Goal: Task Accomplishment & Management: Complete application form

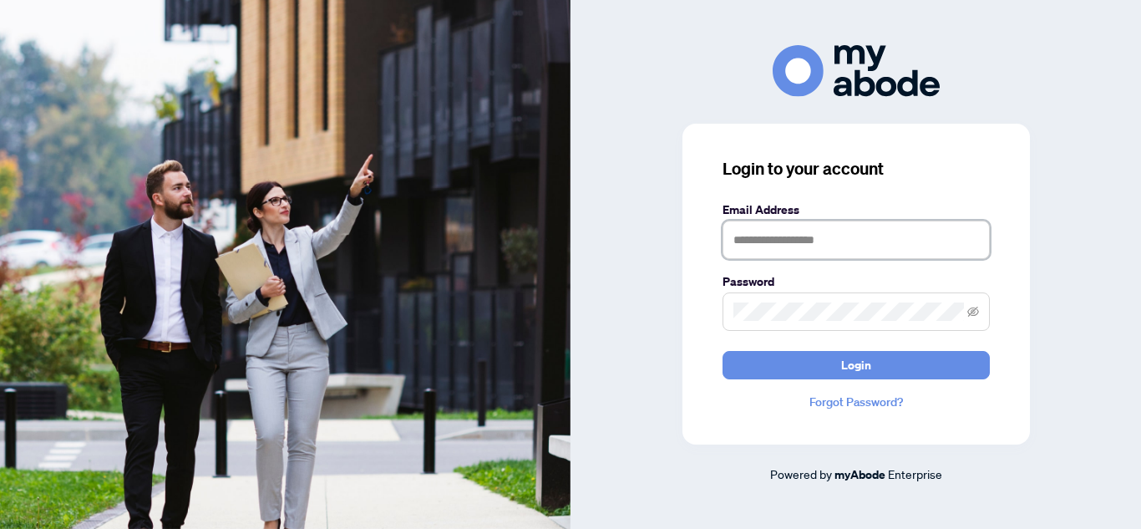
click at [786, 239] on input "text" at bounding box center [855, 239] width 267 height 38
type input "**********"
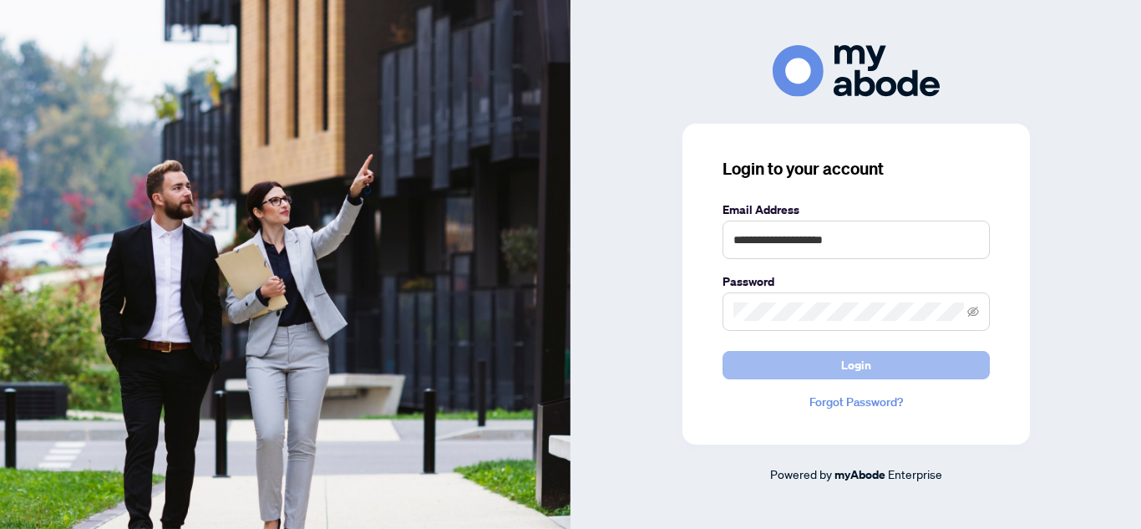
click at [914, 372] on button "Login" at bounding box center [855, 365] width 267 height 28
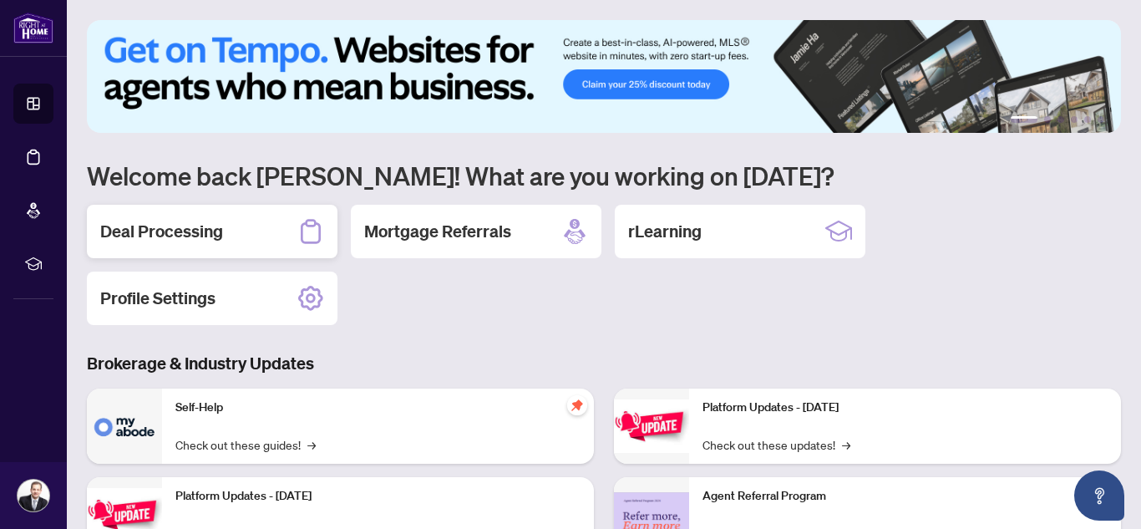
click at [195, 235] on h2 "Deal Processing" at bounding box center [161, 231] width 123 height 23
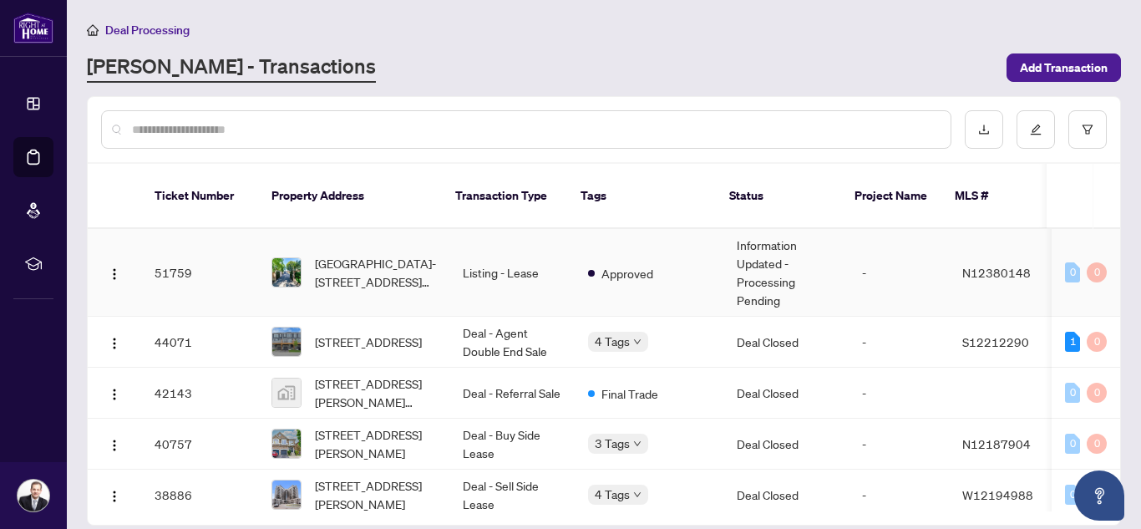
scroll to position [8, 0]
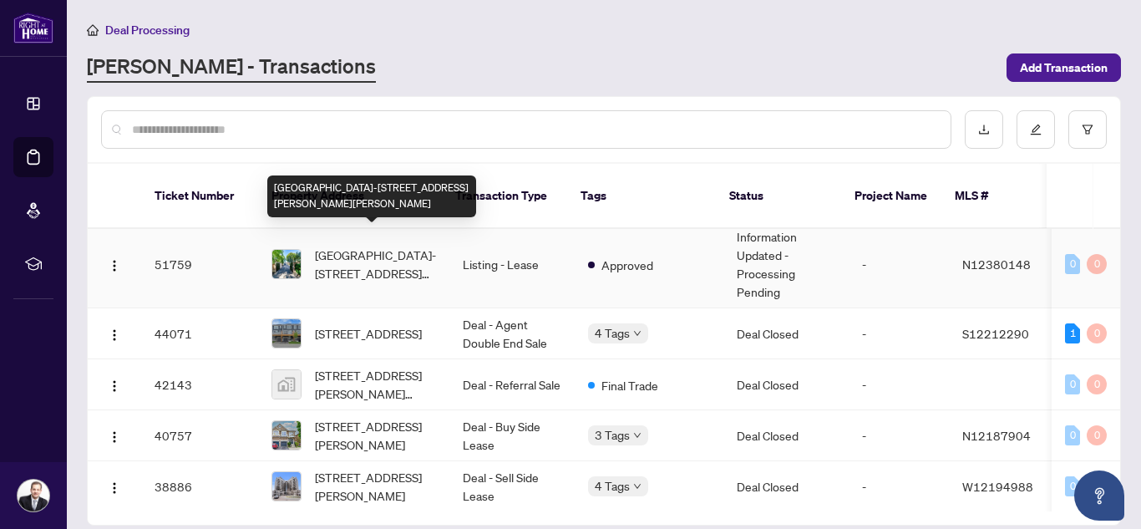
click at [375, 251] on span "[GEOGRAPHIC_DATA]-[STREET_ADDRESS][PERSON_NAME][PERSON_NAME]" at bounding box center [375, 263] width 121 height 37
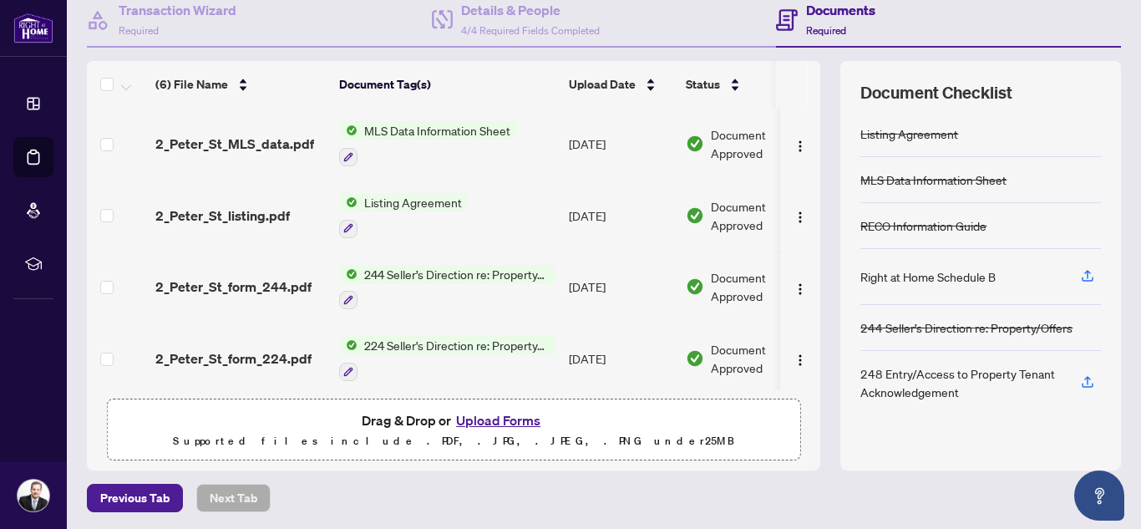
scroll to position [170, 0]
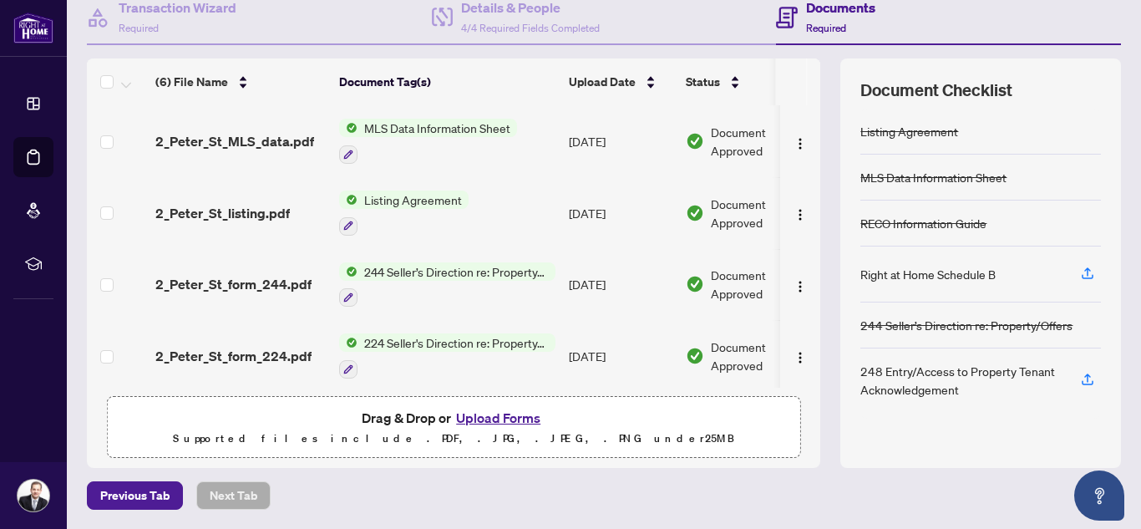
click at [515, 422] on button "Upload Forms" at bounding box center [498, 418] width 94 height 22
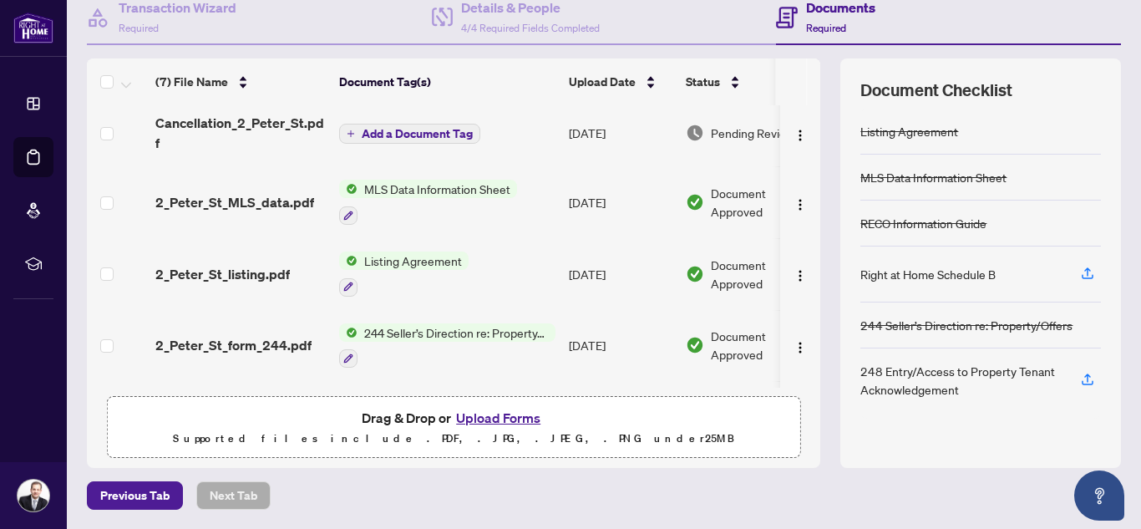
scroll to position [1, 0]
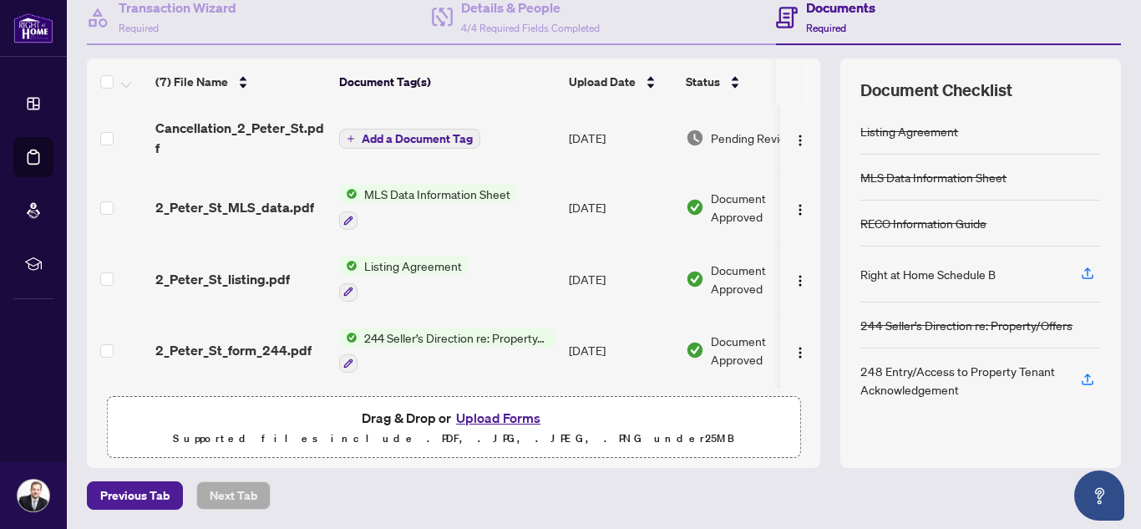
click at [352, 139] on icon "plus" at bounding box center [351, 138] width 8 height 8
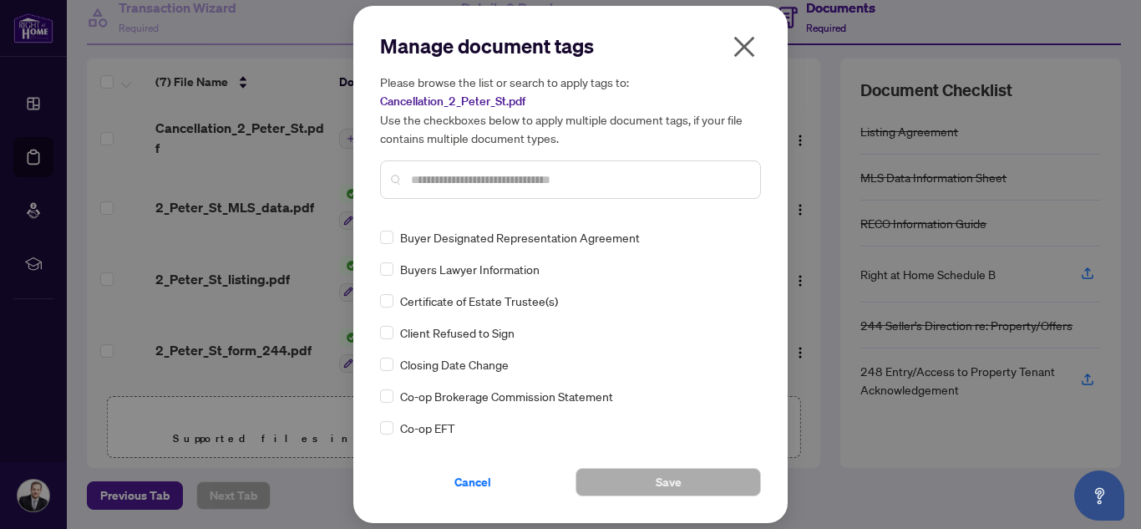
scroll to position [0, 0]
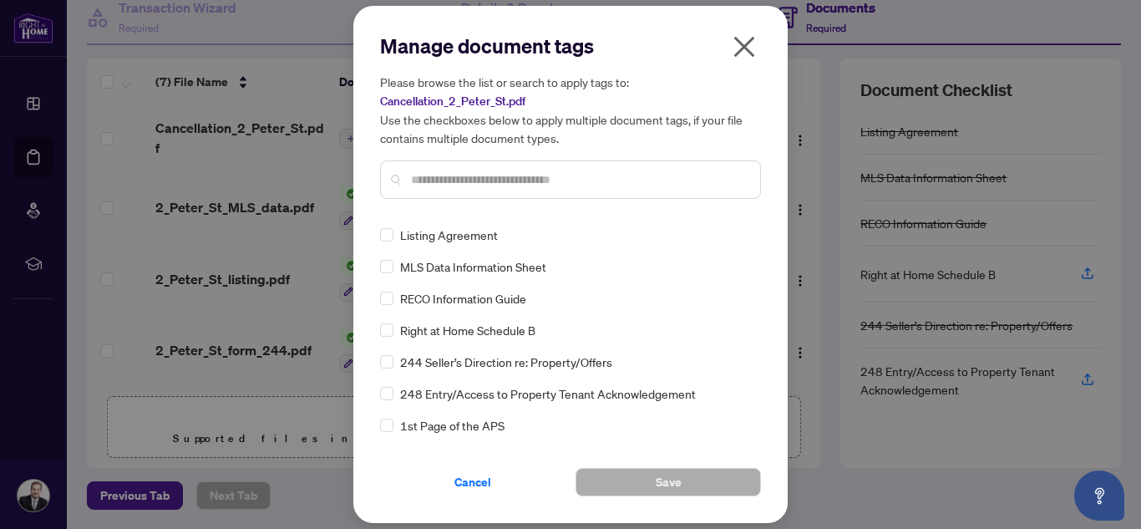
click at [458, 178] on input "text" at bounding box center [579, 179] width 336 height 18
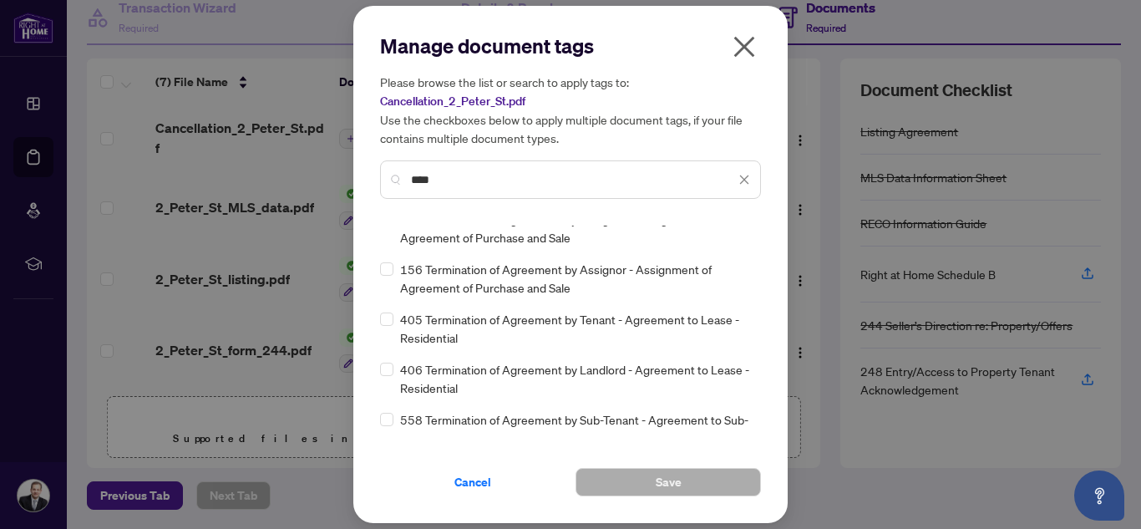
scroll to position [218, 0]
type input "****"
click at [748, 181] on icon "close" at bounding box center [744, 180] width 12 height 12
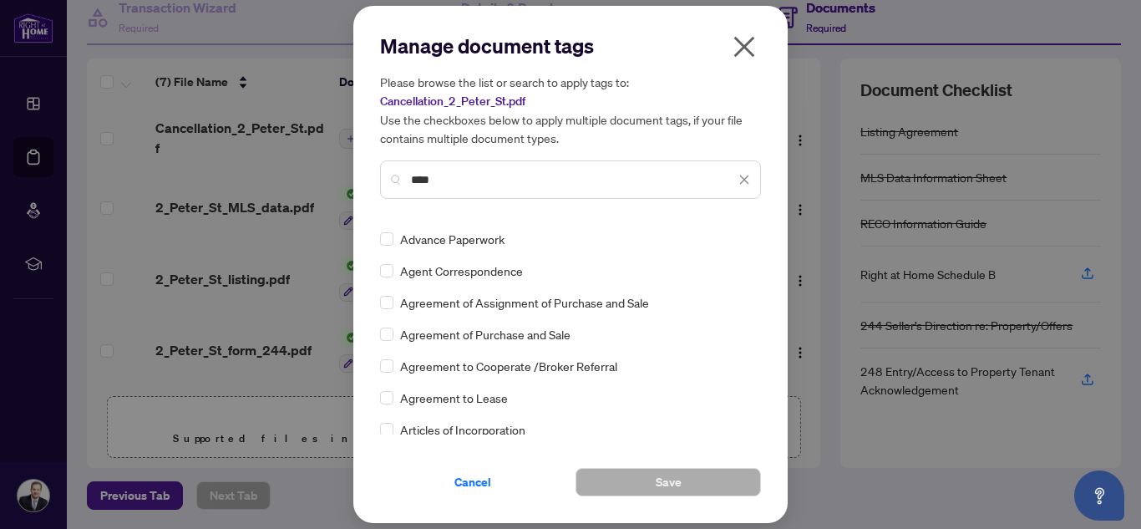
scroll to position [0, 0]
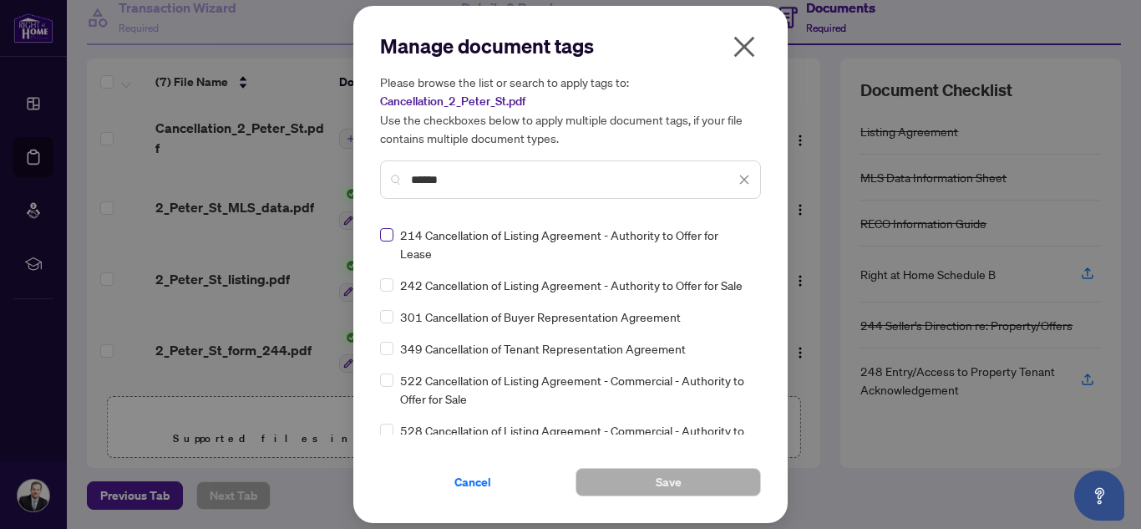
type input "******"
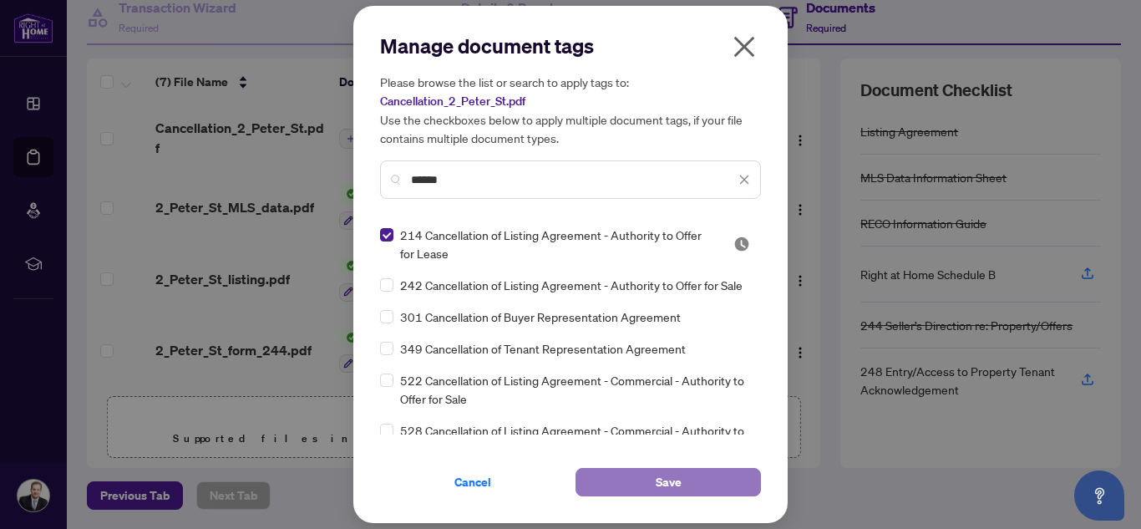
click at [697, 493] on button "Save" at bounding box center [667, 482] width 185 height 28
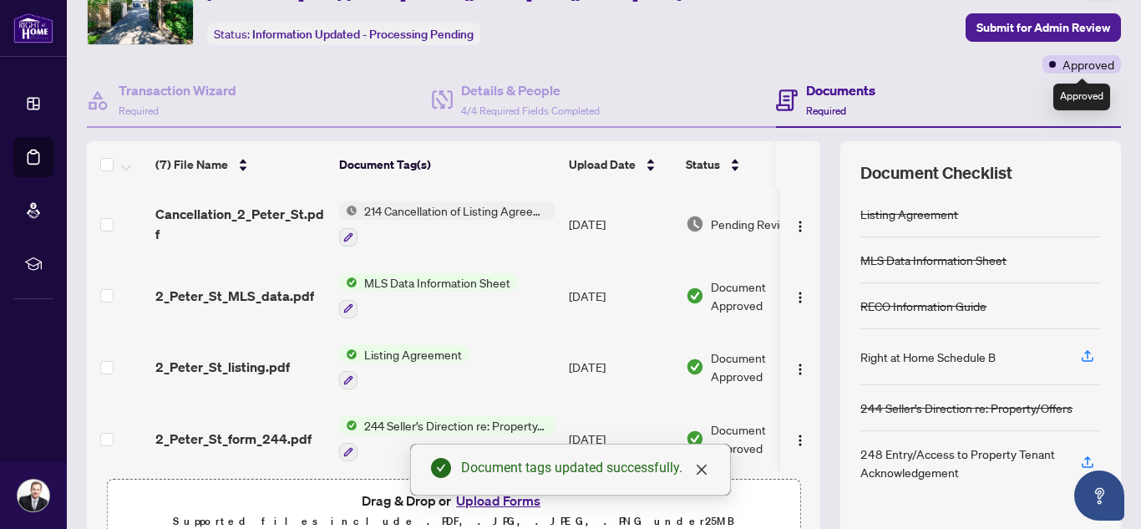
scroll to position [80, 0]
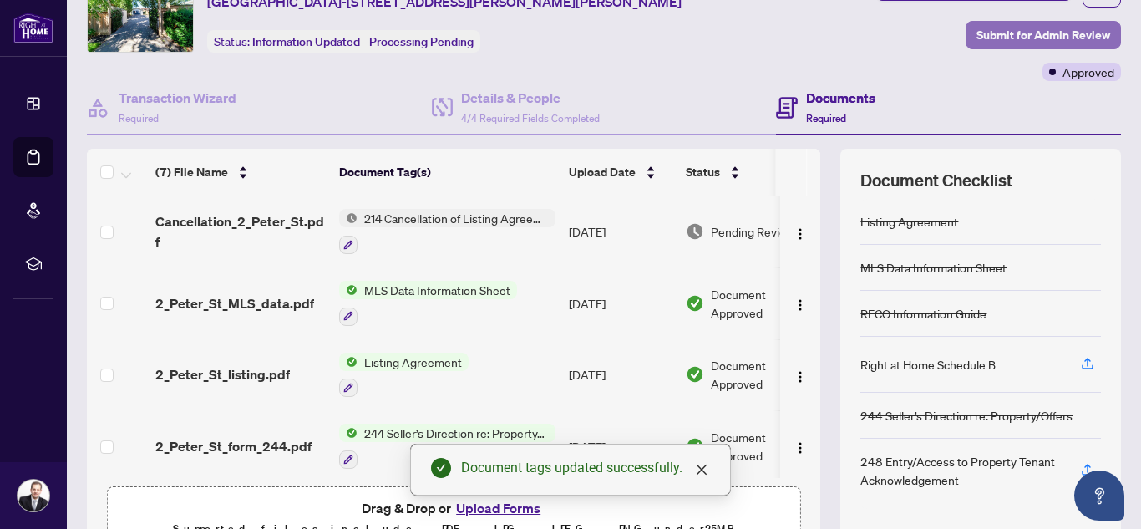
click at [1029, 36] on span "Submit for Admin Review" at bounding box center [1043, 35] width 134 height 27
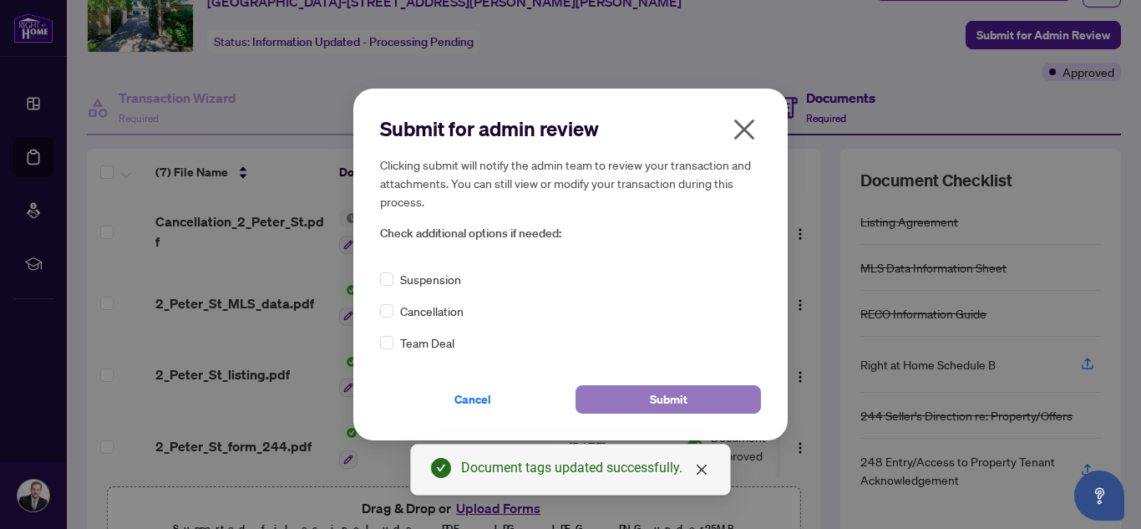
click at [704, 392] on button "Submit" at bounding box center [667, 399] width 185 height 28
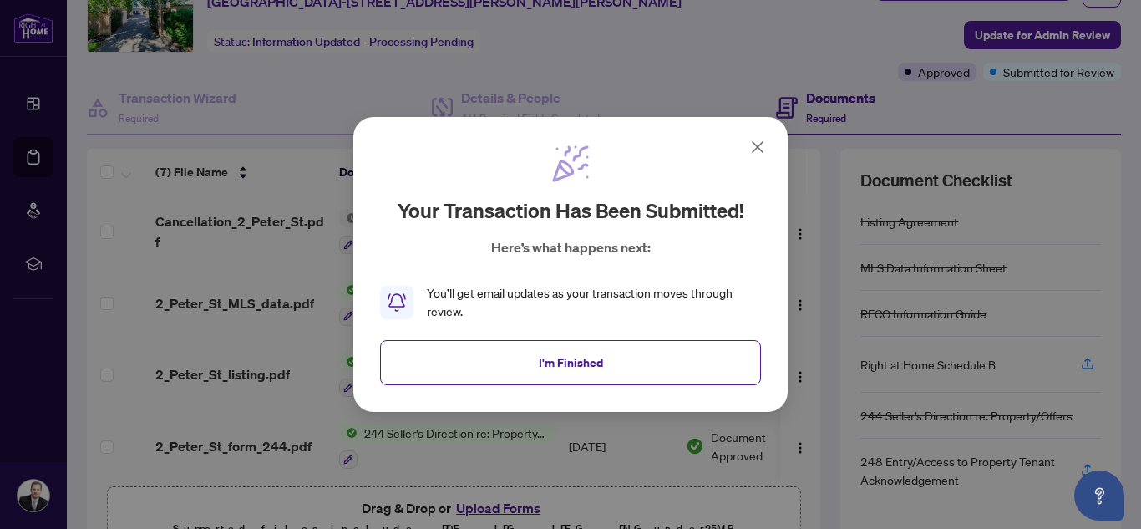
drag, startPoint x: 532, startPoint y: 368, endPoint x: 542, endPoint y: 362, distance: 11.6
click at [533, 368] on button "I'm Finished" at bounding box center [570, 362] width 381 height 45
